Goal: Answer question/provide support

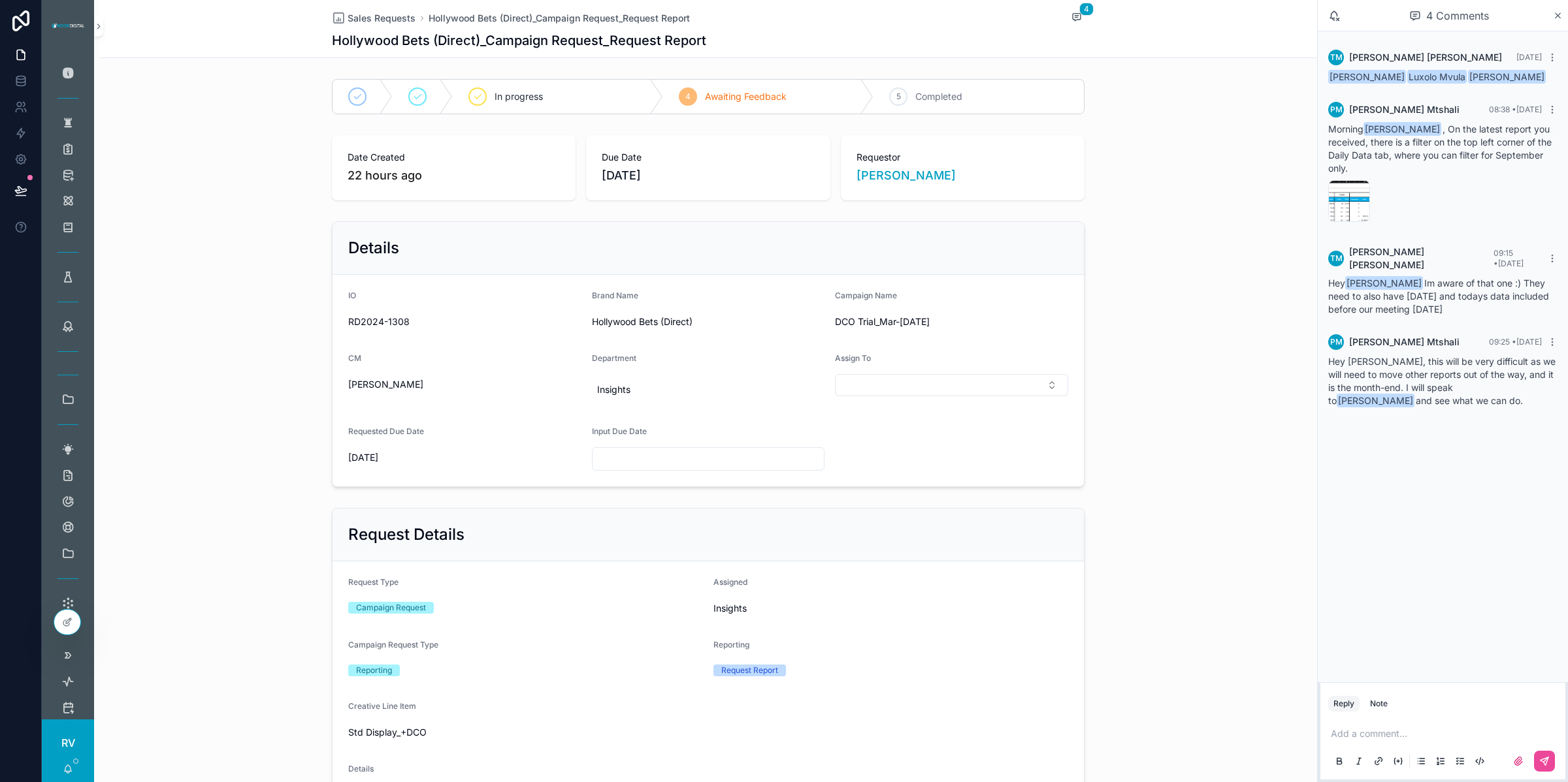
scroll to position [183, 0]
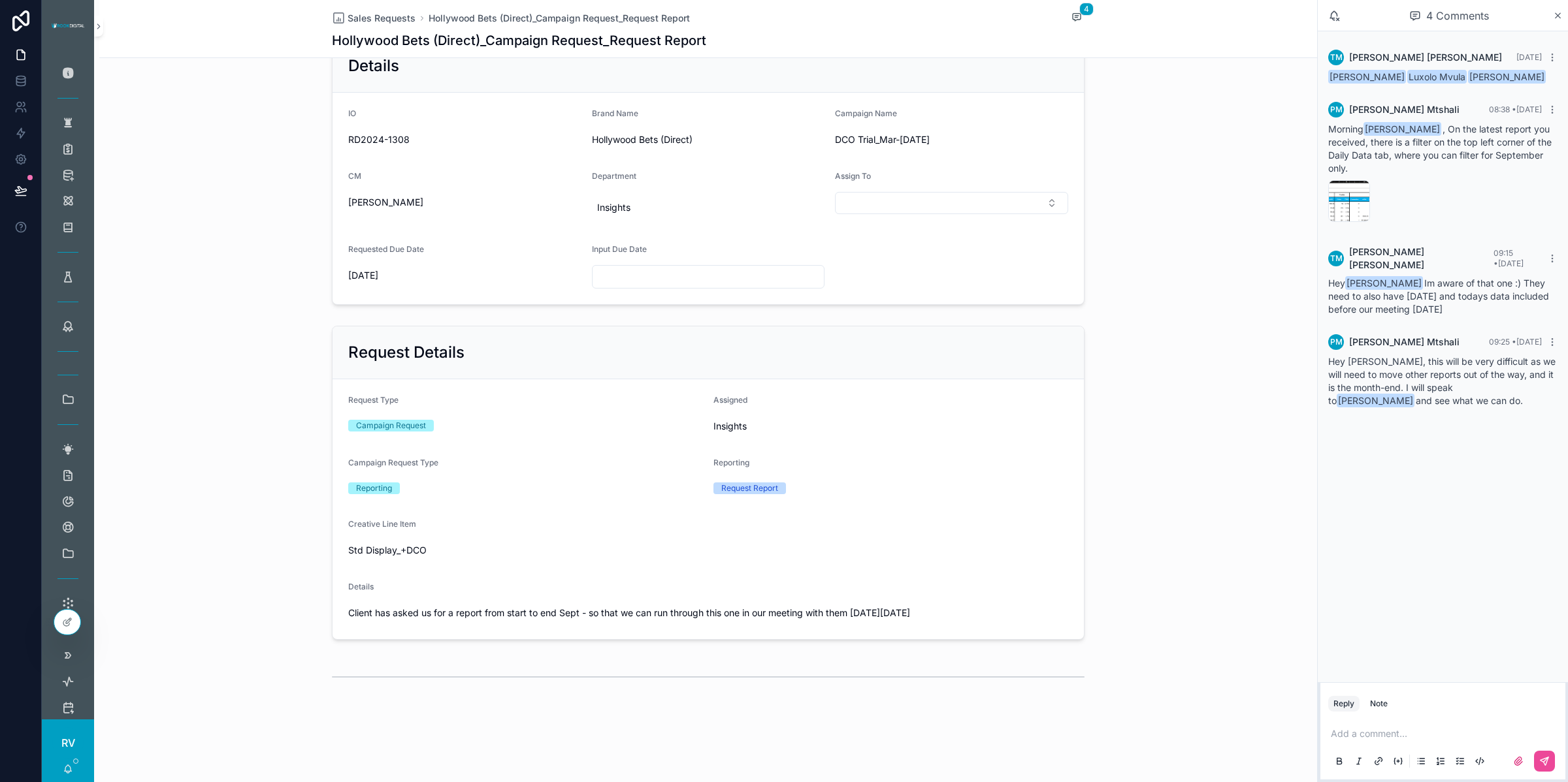
click at [1359, 726] on div "Add a comment..." at bounding box center [1443, 747] width 229 height 55
click at [1359, 734] on p "scrollable content" at bounding box center [1445, 734] width 229 height 13
click at [1390, 696] on span "[PERSON_NAME]" at bounding box center [1470, 698] width 233 height 13
click at [1546, 762] on icon "scrollable content" at bounding box center [1544, 761] width 10 height 10
click at [742, 278] on input "scrollable content" at bounding box center [709, 277] width 232 height 18
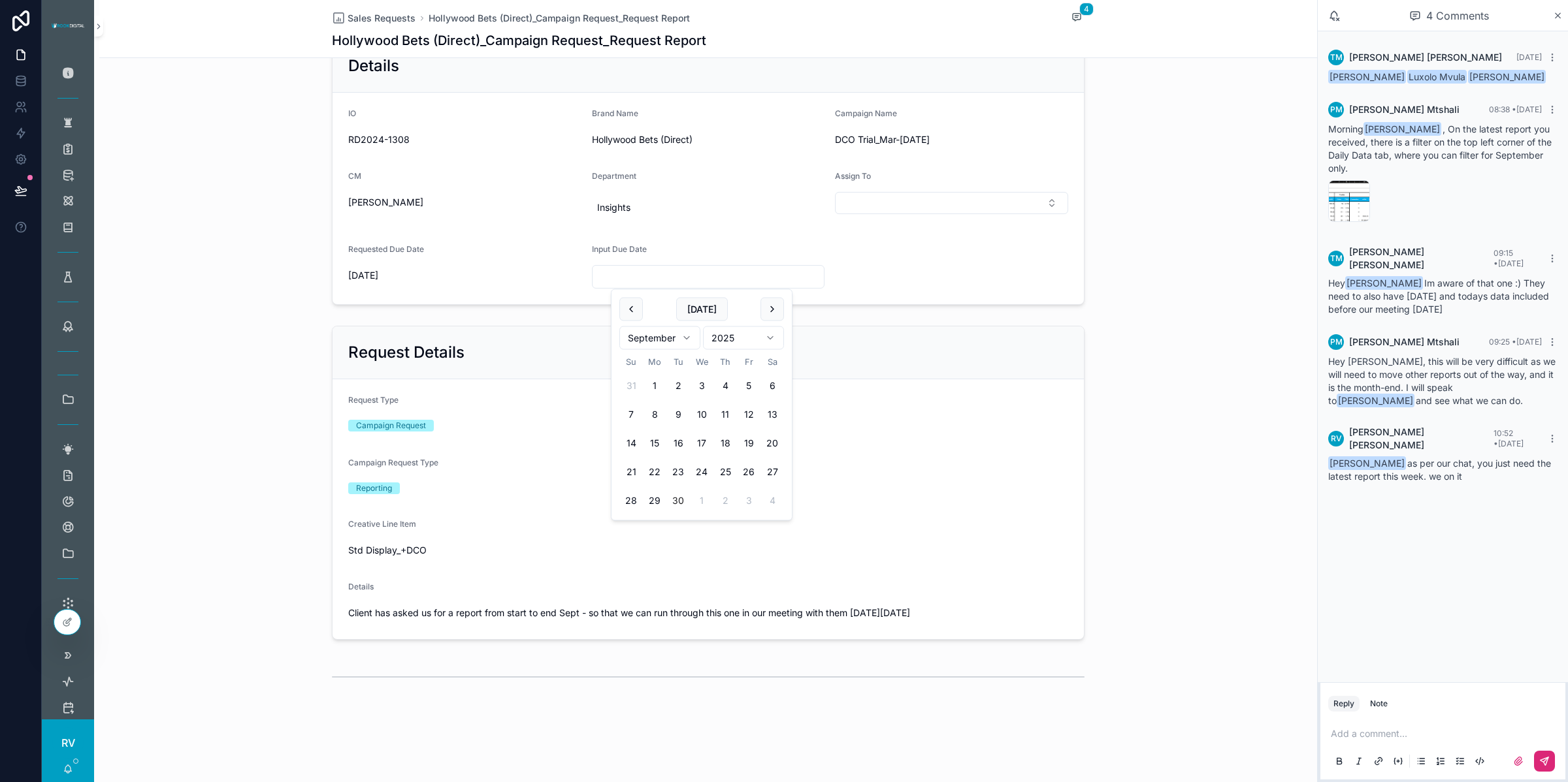
click at [675, 503] on button "30" at bounding box center [678, 501] width 24 height 24
type input "*********"
click at [945, 278] on form "IO RD2024-1308 Brand Name Hollywood Bets (Direct) Campaign Name DCO Trial_Mar-[…" at bounding box center [708, 199] width 751 height 212
click at [988, 201] on button "Select Button" at bounding box center [951, 203] width 233 height 22
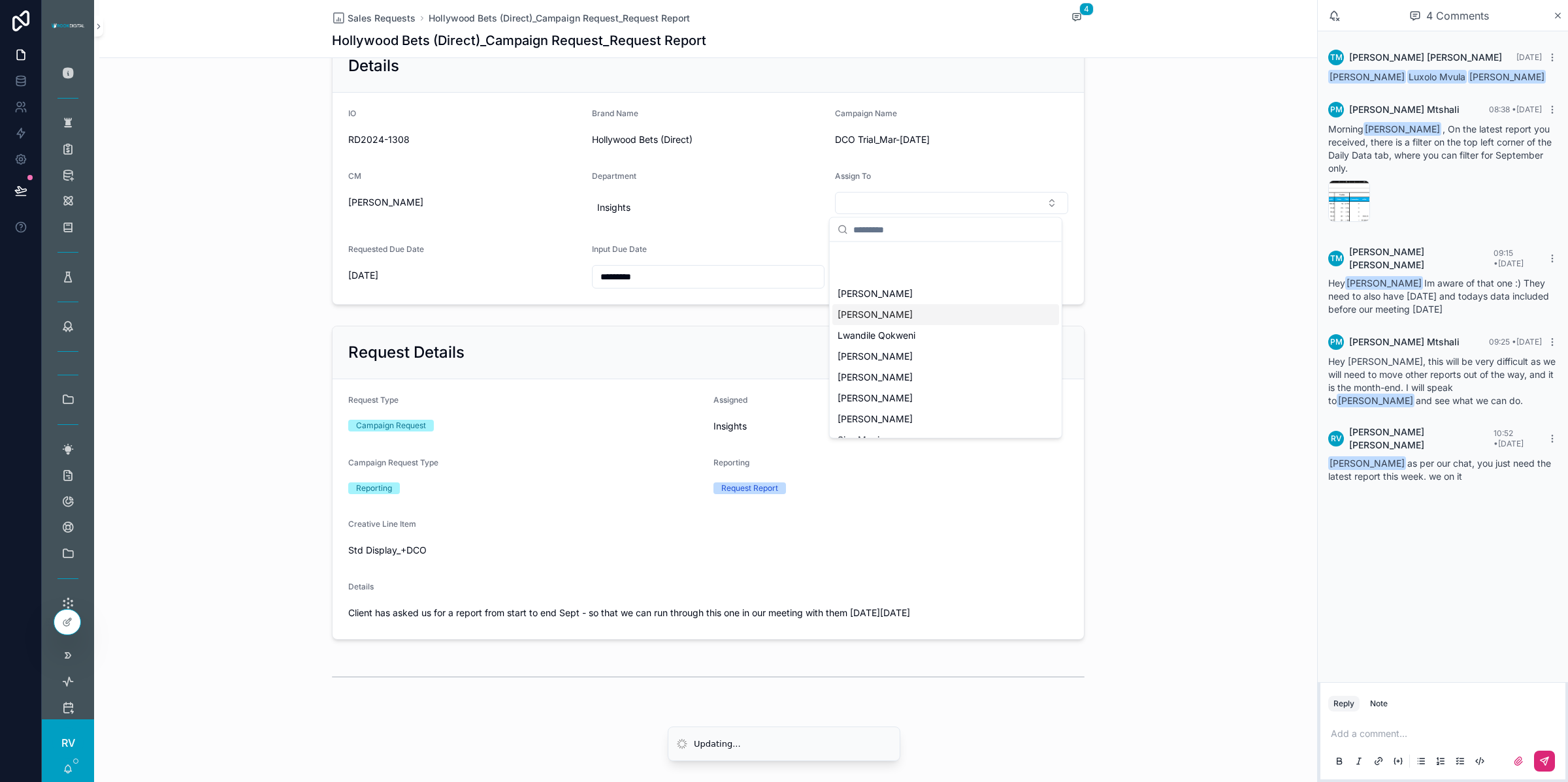
scroll to position [62, 0]
click at [888, 374] on div "[PERSON_NAME]" at bounding box center [945, 376] width 227 height 21
click at [1148, 453] on div "Request Details Request Type Campaign Request Assigned Insights Campaign Reques…" at bounding box center [708, 483] width 1218 height 325
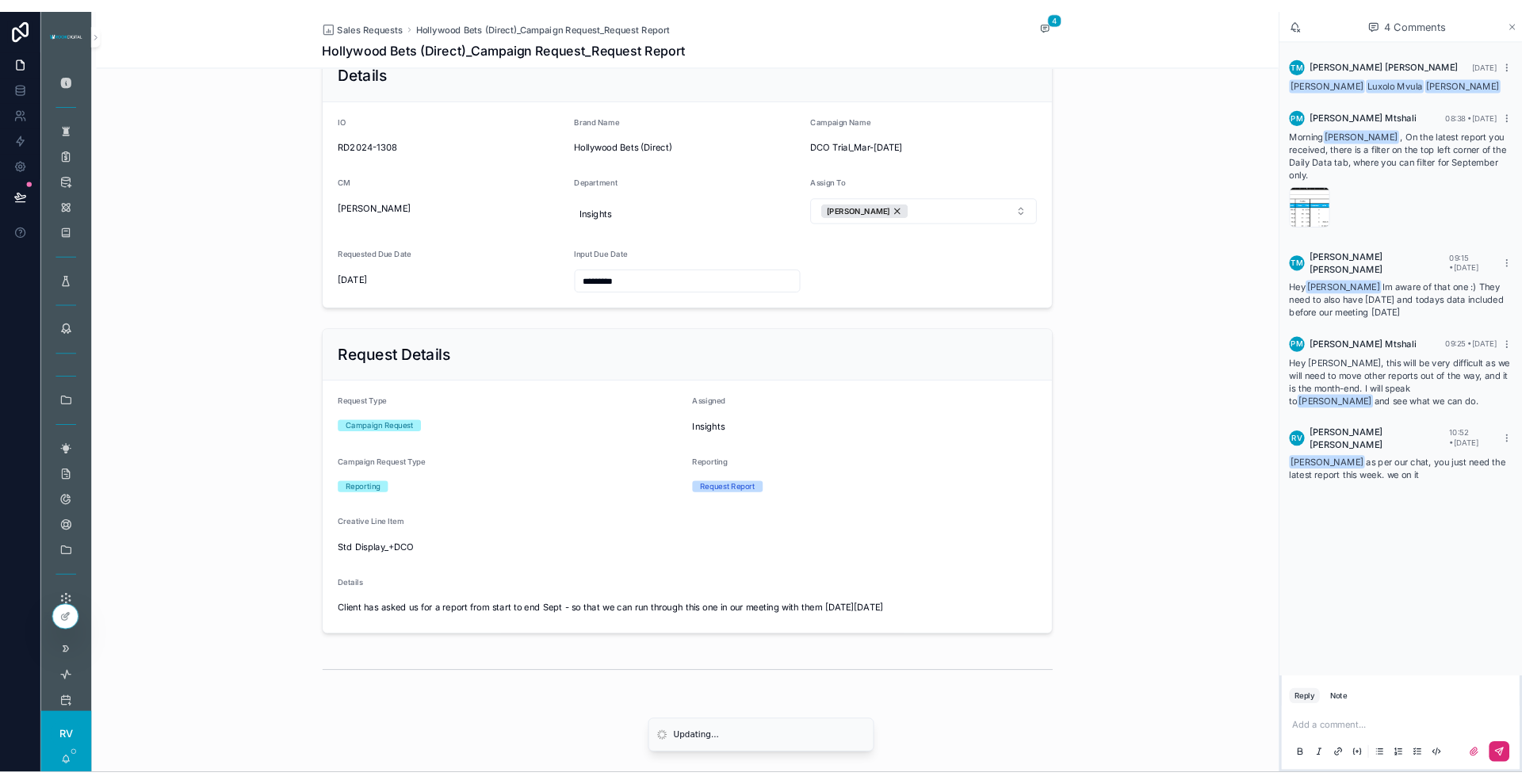
scroll to position [0, 0]
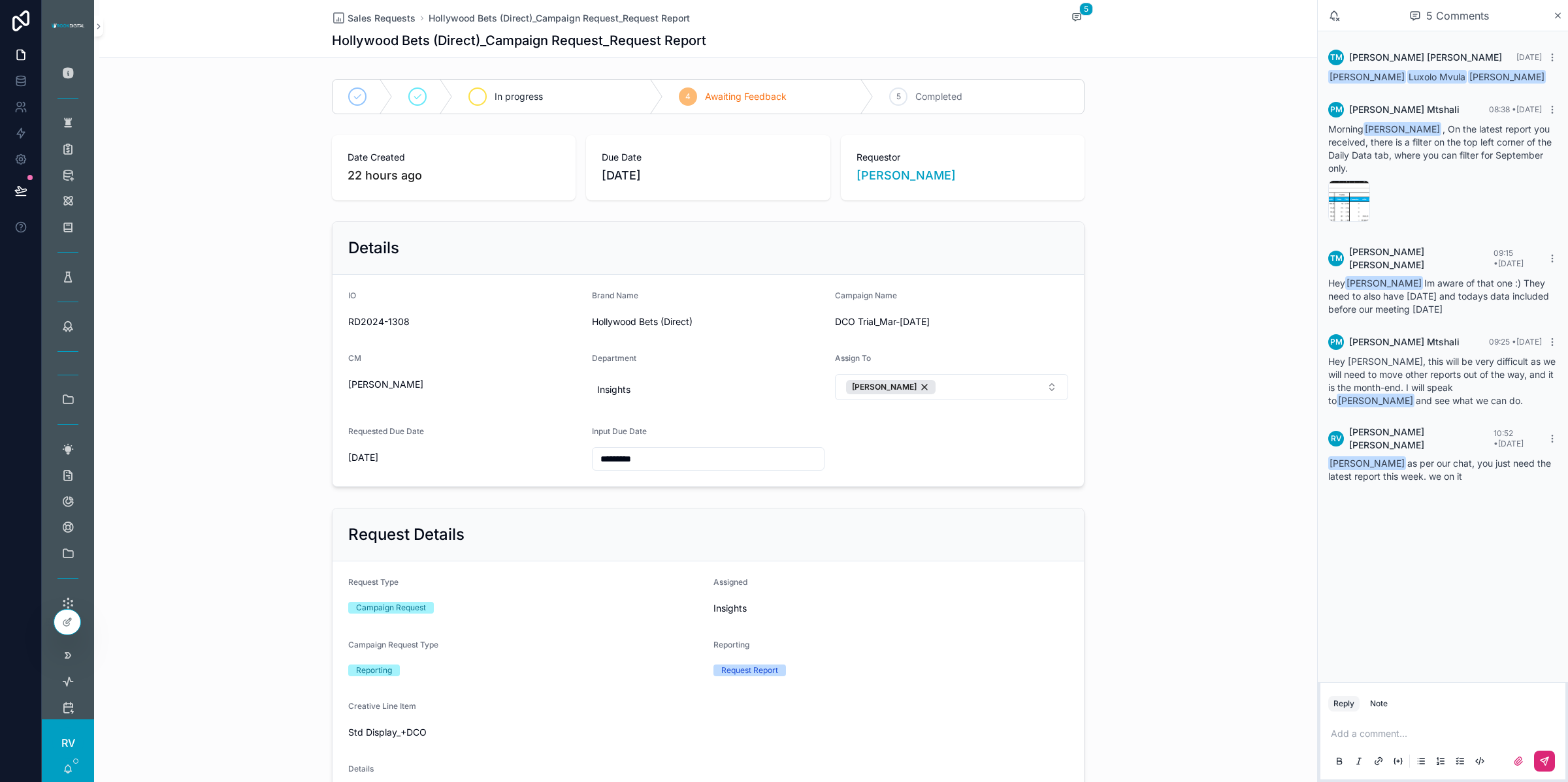
click at [509, 90] on div "In progress" at bounding box center [558, 97] width 210 height 34
